Goal: Information Seeking & Learning: Learn about a topic

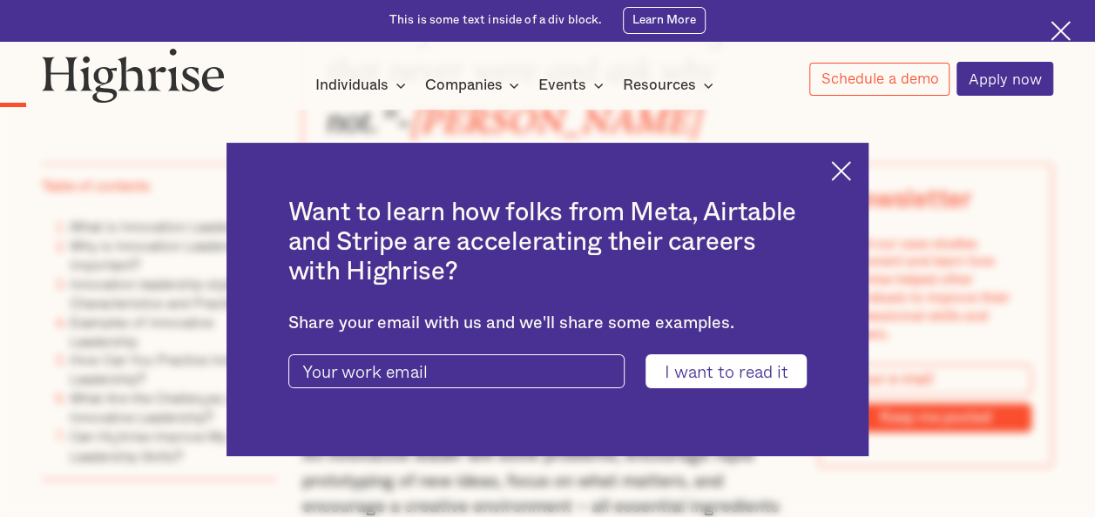
scroll to position [1220, 0]
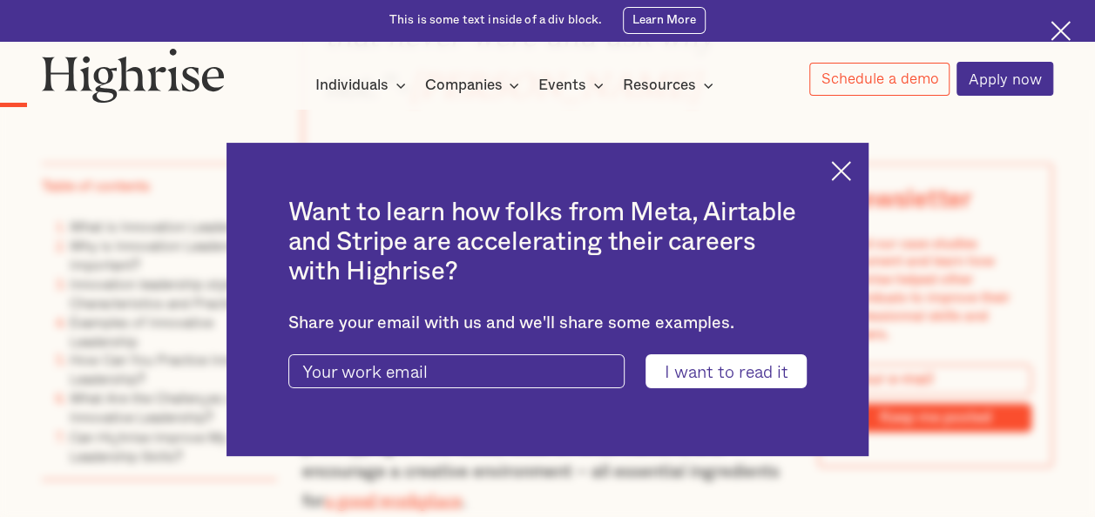
click at [851, 171] on img at bounding box center [841, 171] width 20 height 20
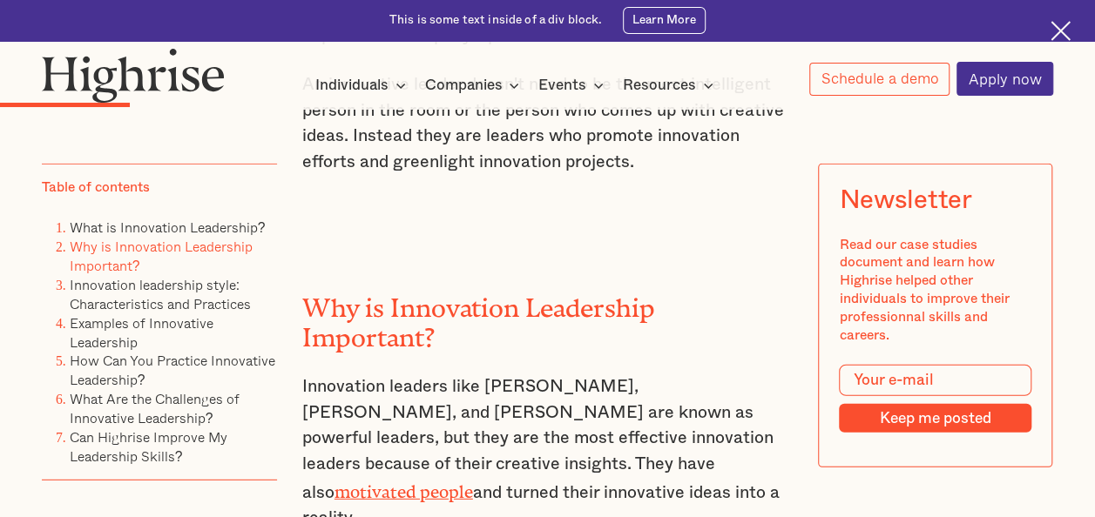
scroll to position [2380, 0]
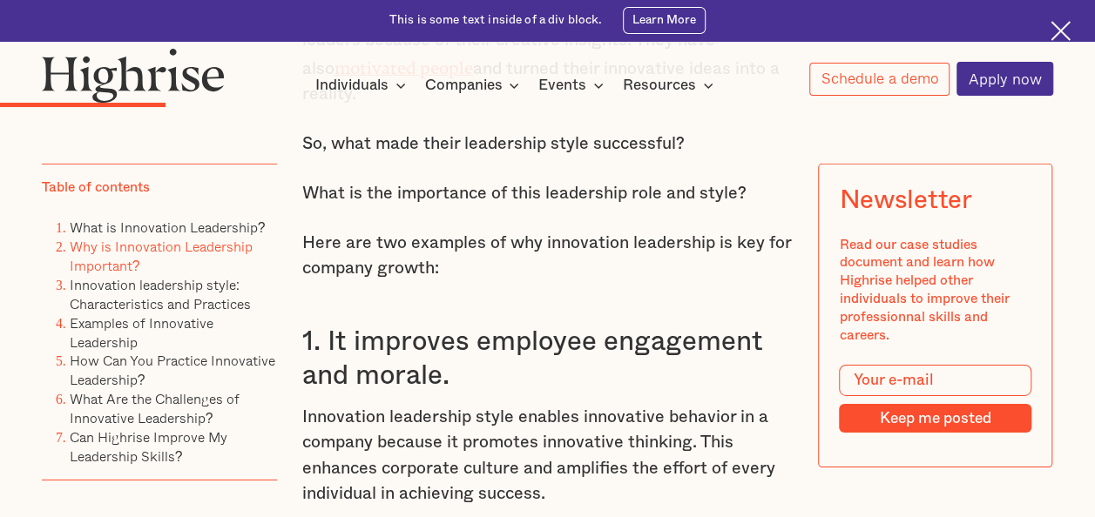
scroll to position [2693, 0]
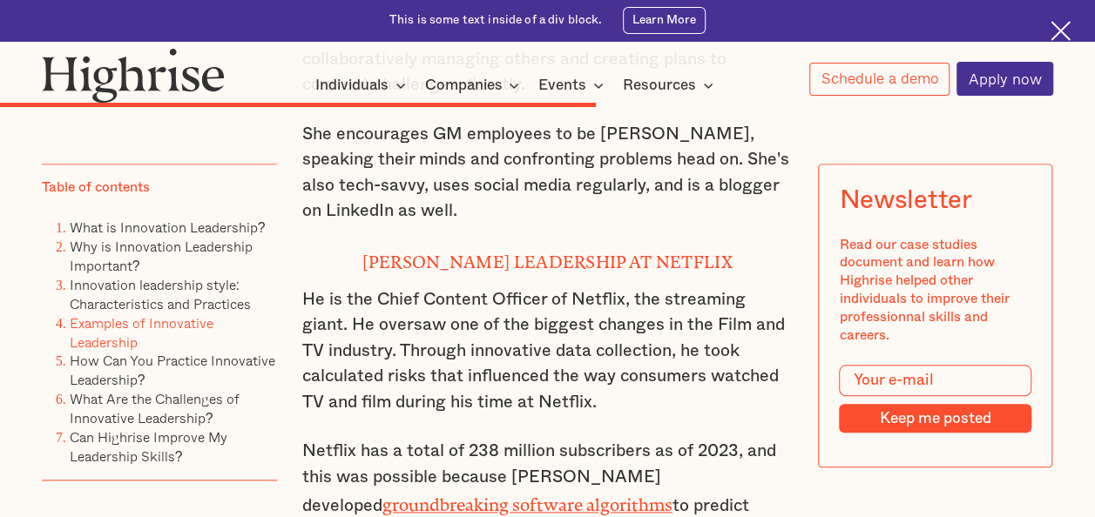
scroll to position [7251, 0]
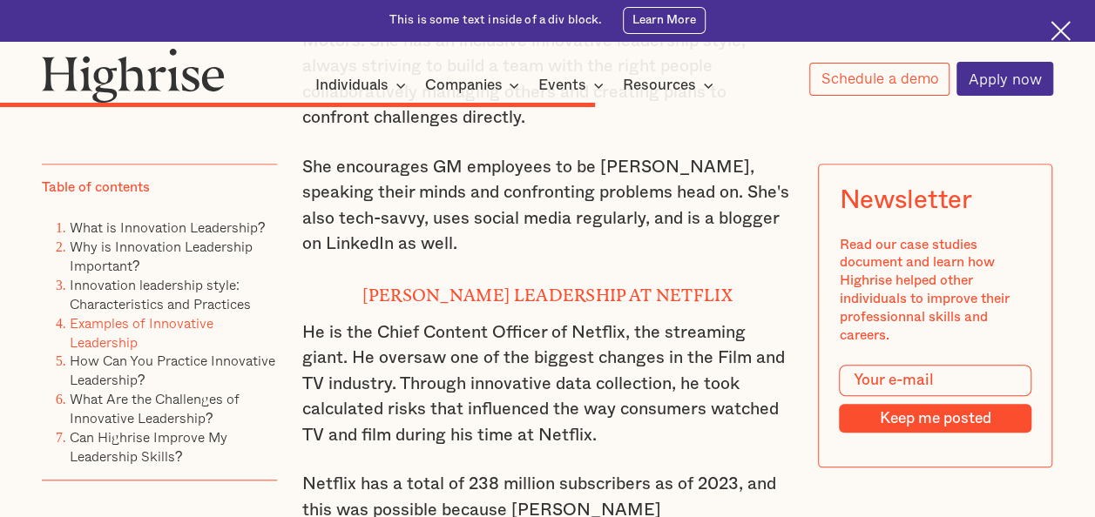
drag, startPoint x: 1092, startPoint y: 272, endPoint x: 1088, endPoint y: 254, distance: 17.8
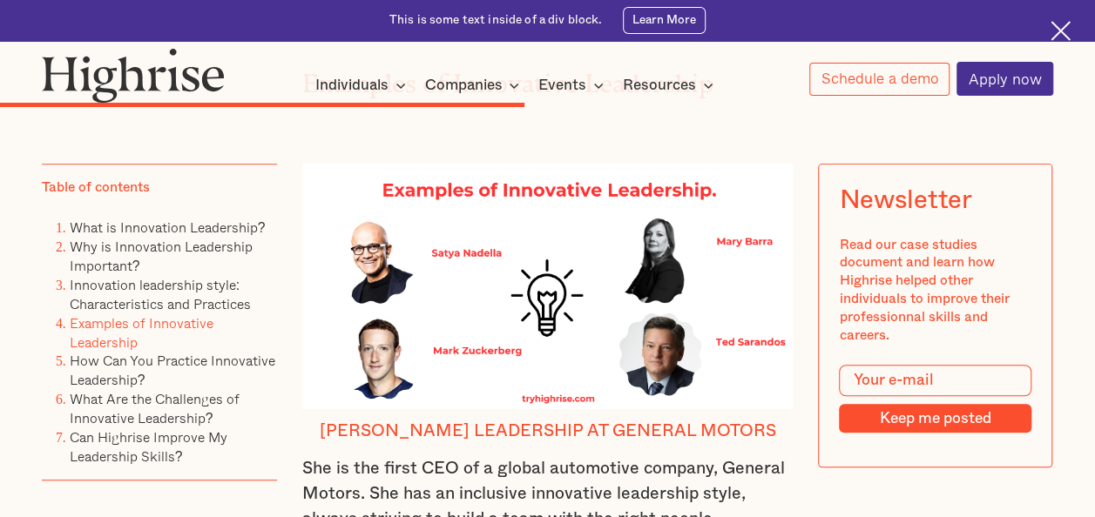
scroll to position [6462, 0]
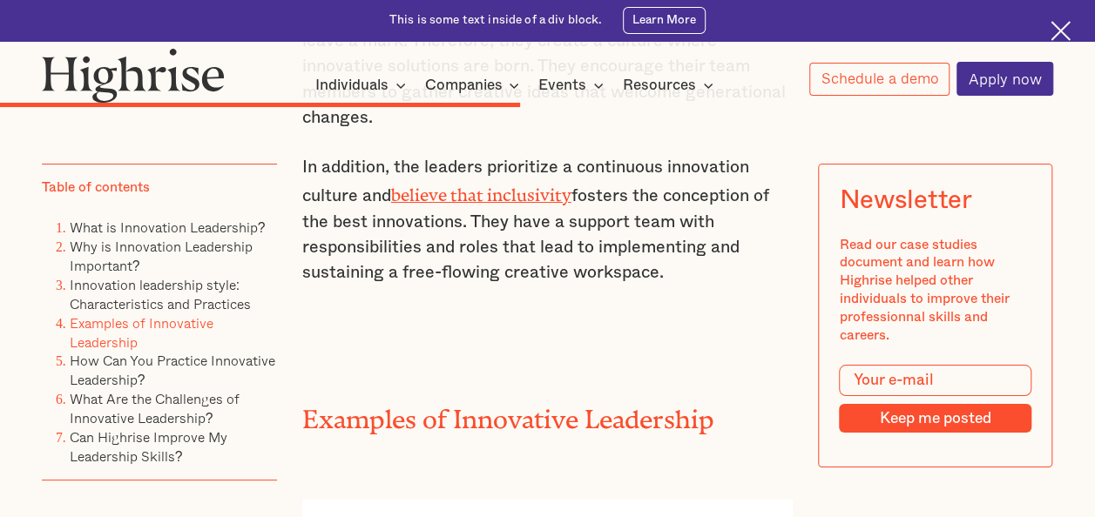
click at [1091, 245] on div "Table of contents What is Innovation Leadership? Why is Innovation Leadership I…" at bounding box center [547, 313] width 1092 height 11261
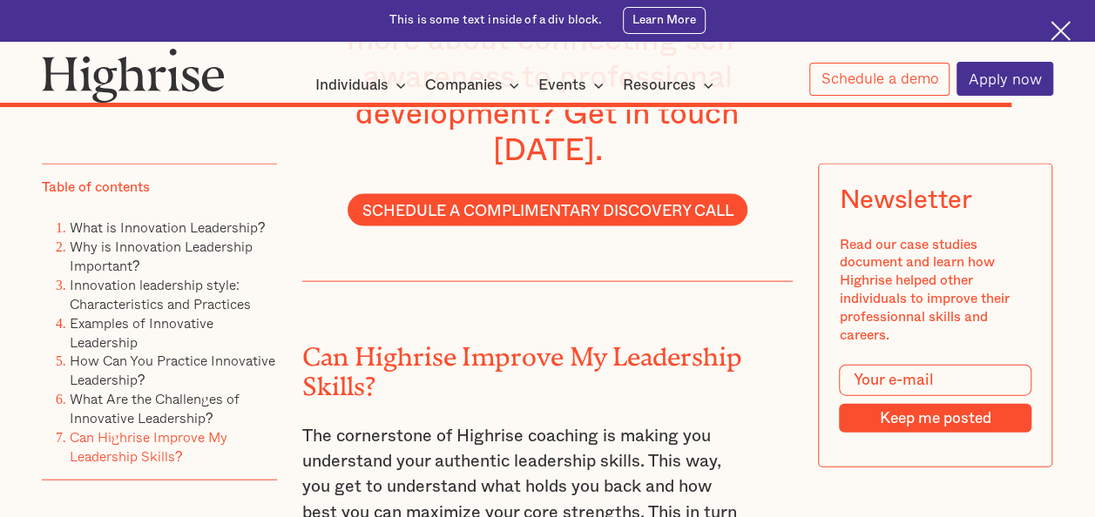
scroll to position [11647, 0]
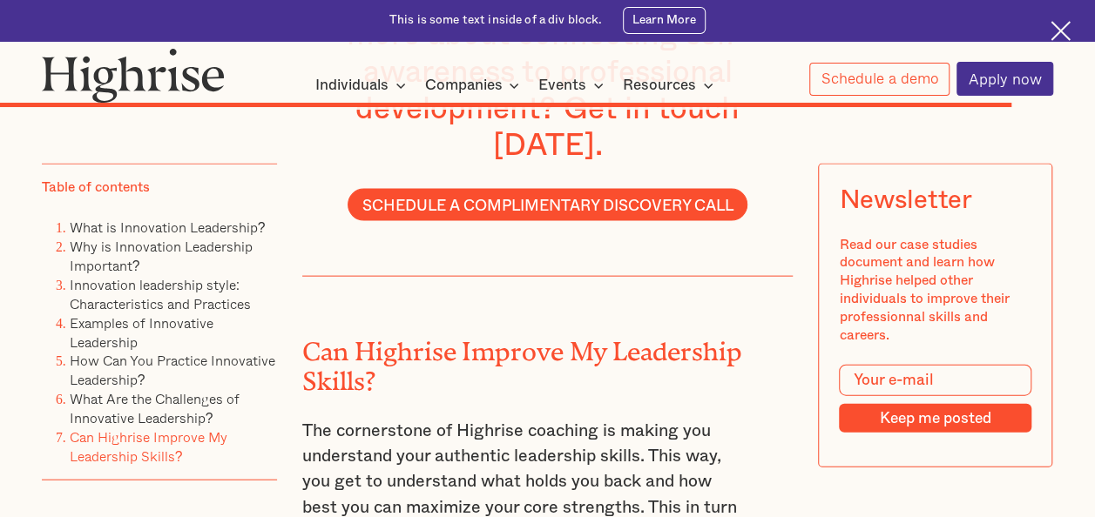
click at [689, 448] on p "The cornerstone of Highrise coaching is making you understand your authentic le…" at bounding box center [523, 521] width 442 height 205
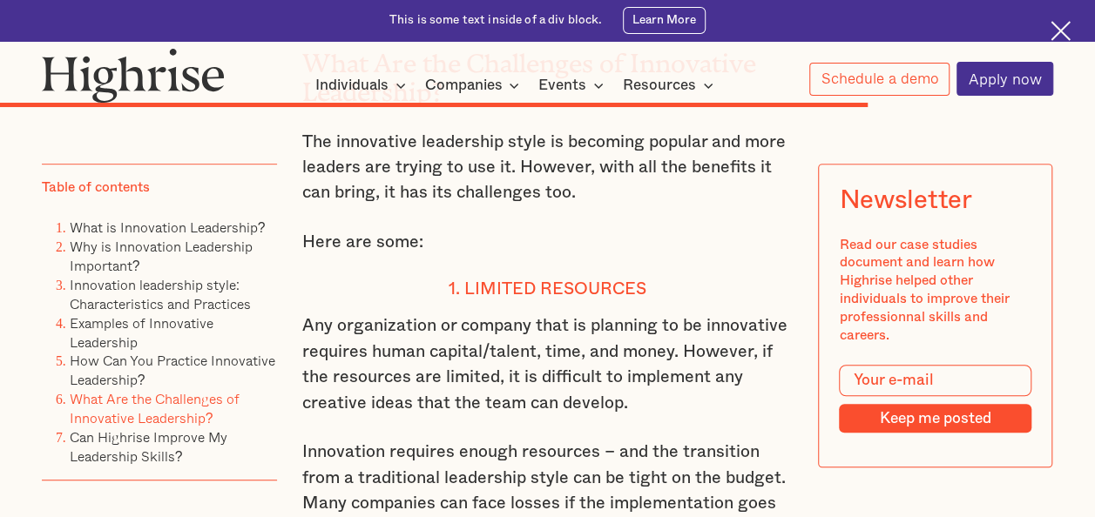
scroll to position [10170, 0]
